Goal: Transaction & Acquisition: Purchase product/service

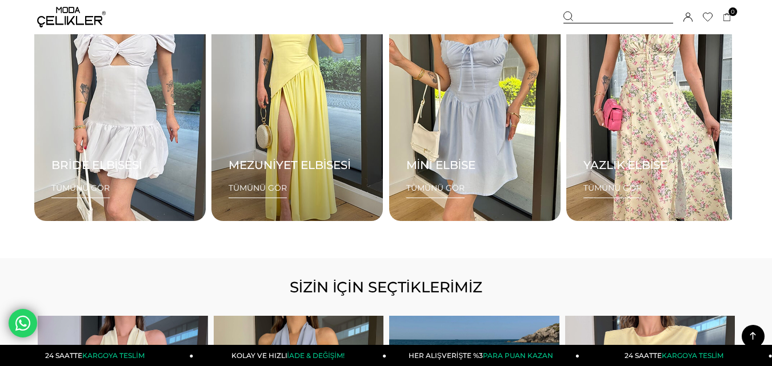
scroll to position [1484, 0]
click at [265, 187] on span "TÜMÜNÜ GÖR" at bounding box center [258, 190] width 58 height 15
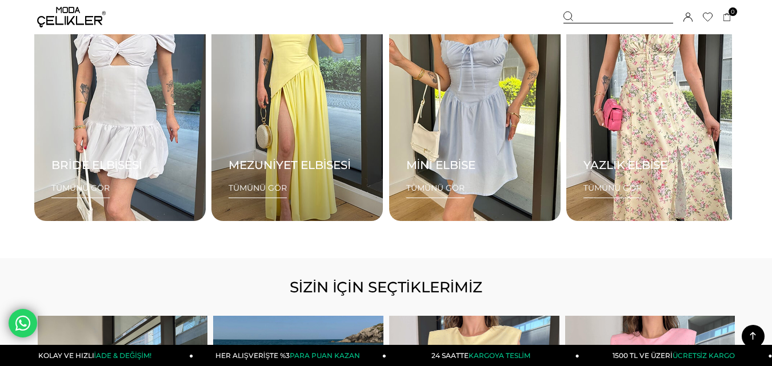
click at [268, 166] on h3 "MEZUNİYET ELBİSESİ" at bounding box center [290, 165] width 122 height 14
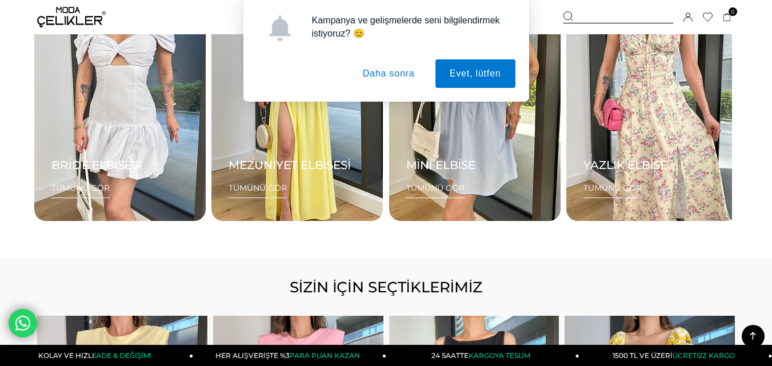
click at [401, 74] on button "Daha sonra" at bounding box center [389, 73] width 81 height 29
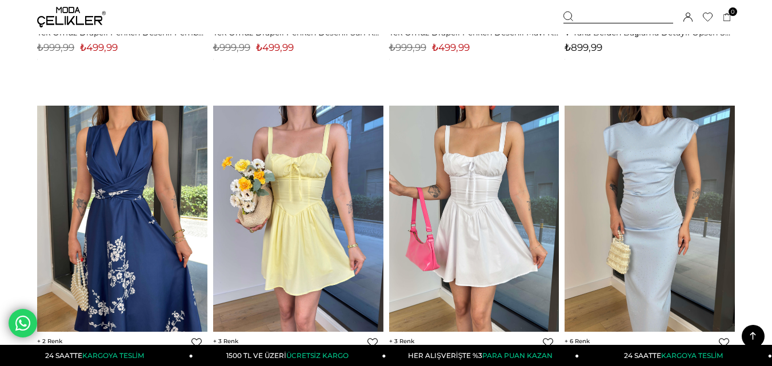
scroll to position [2344, 0]
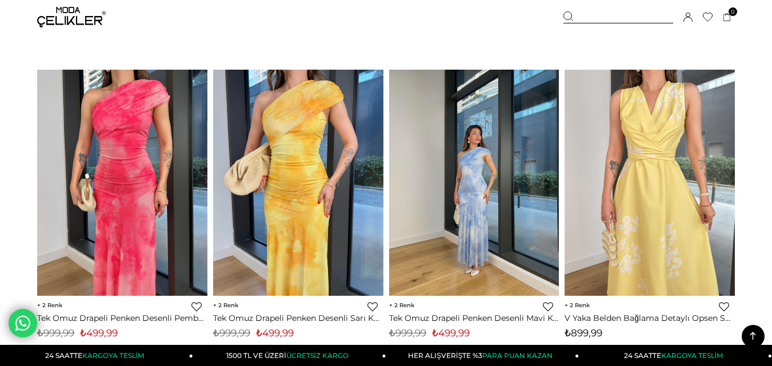
click at [478, 170] on img at bounding box center [474, 183] width 170 height 227
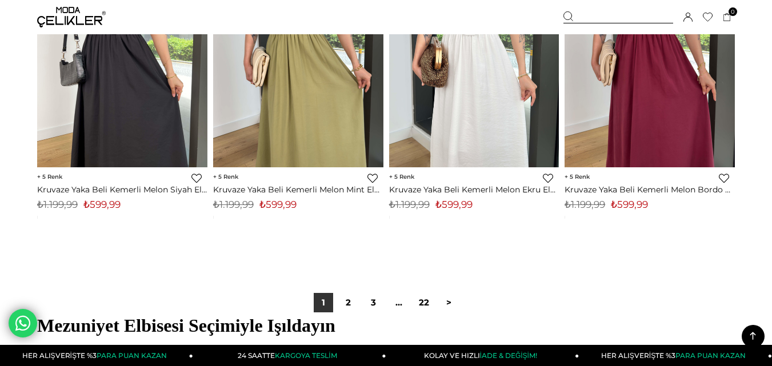
scroll to position [6358, 0]
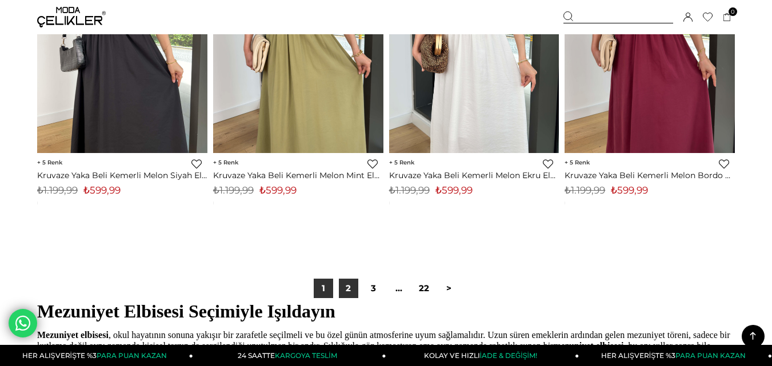
click at [346, 283] on link "2" at bounding box center [348, 288] width 19 height 19
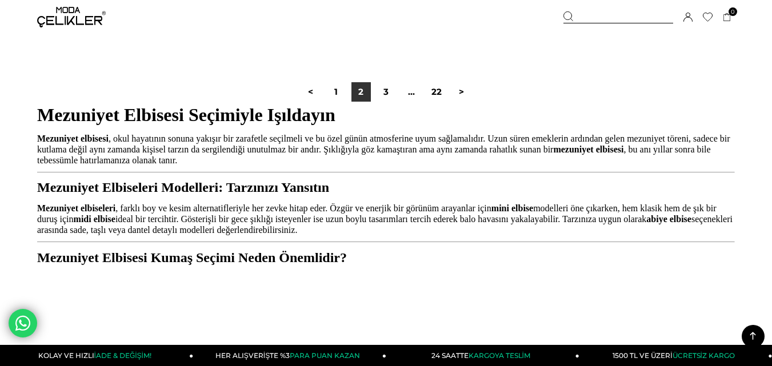
scroll to position [6517, 0]
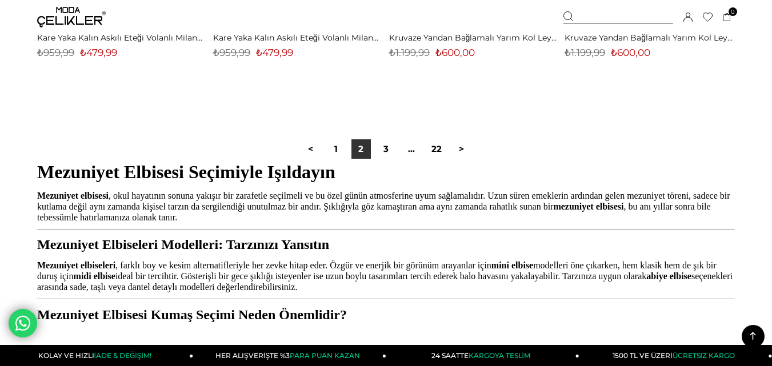
drag, startPoint x: 384, startPoint y: 153, endPoint x: 436, endPoint y: 218, distance: 83.8
click at [384, 153] on link "3" at bounding box center [386, 148] width 19 height 19
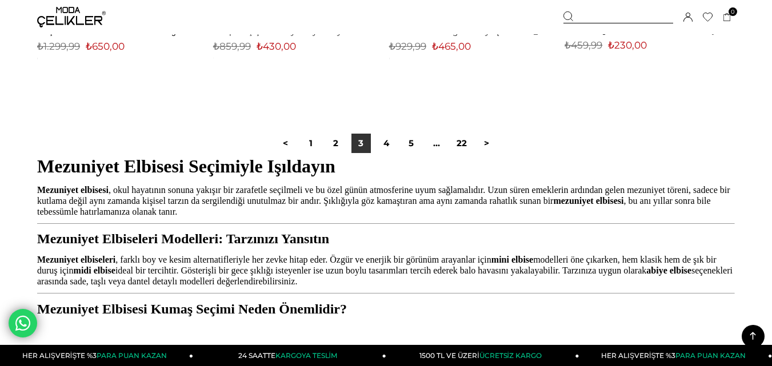
scroll to position [6575, 0]
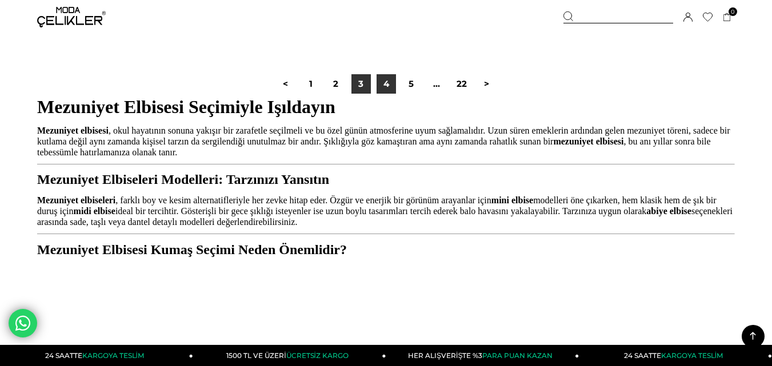
click at [392, 82] on link "4" at bounding box center [386, 83] width 19 height 19
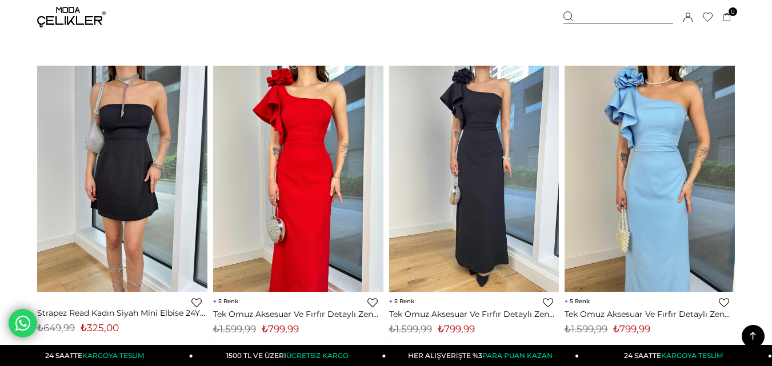
scroll to position [6517, 0]
